Goal: Task Accomplishment & Management: Manage account settings

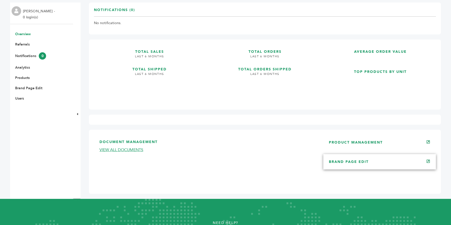
scroll to position [91, 0]
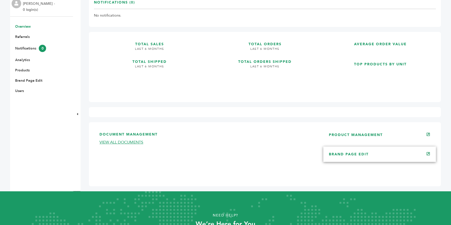
click at [360, 154] on link "BRAND PAGE EDIT" at bounding box center [349, 154] width 40 height 5
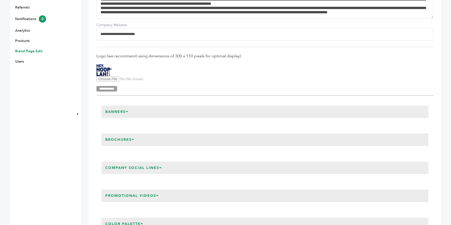
scroll to position [121, 0]
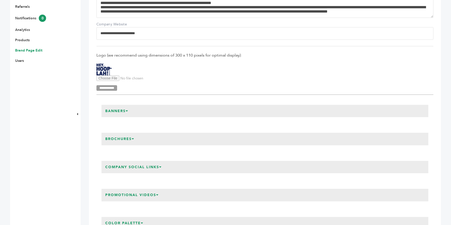
click at [127, 112] on icon at bounding box center [127, 111] width 3 height 4
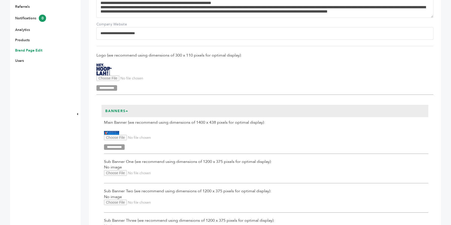
click at [109, 174] on input "Sub Banner One Upload" at bounding box center [138, 174] width 69 height 6
click at [122, 174] on input "Sub Banner One Upload" at bounding box center [138, 174] width 69 height 6
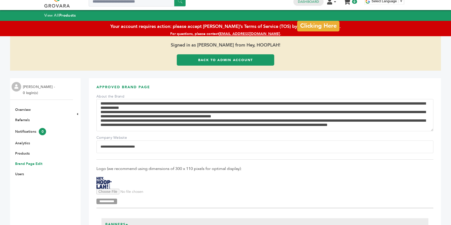
scroll to position [0, 0]
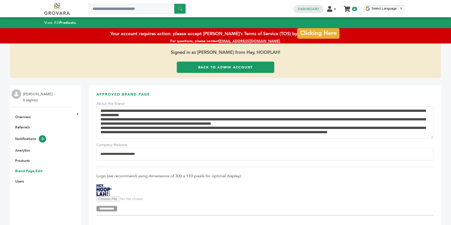
click at [187, 72] on link "Back to Admin Account" at bounding box center [225, 67] width 97 height 11
